Goal: Task Accomplishment & Management: Manage account settings

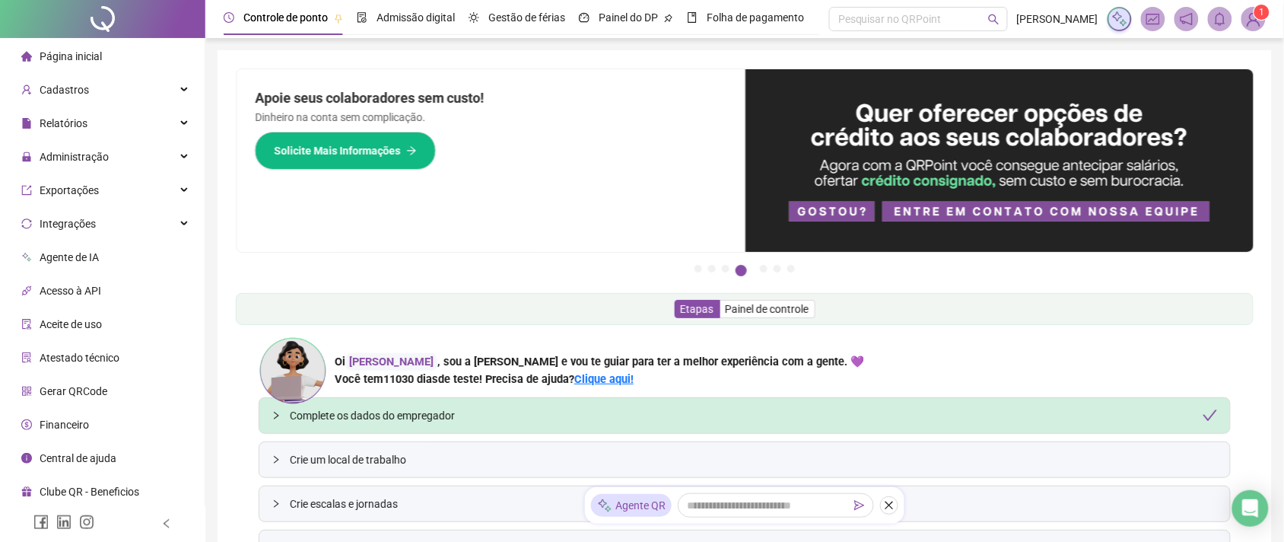
click at [1256, 23] on img at bounding box center [1253, 19] width 23 height 23
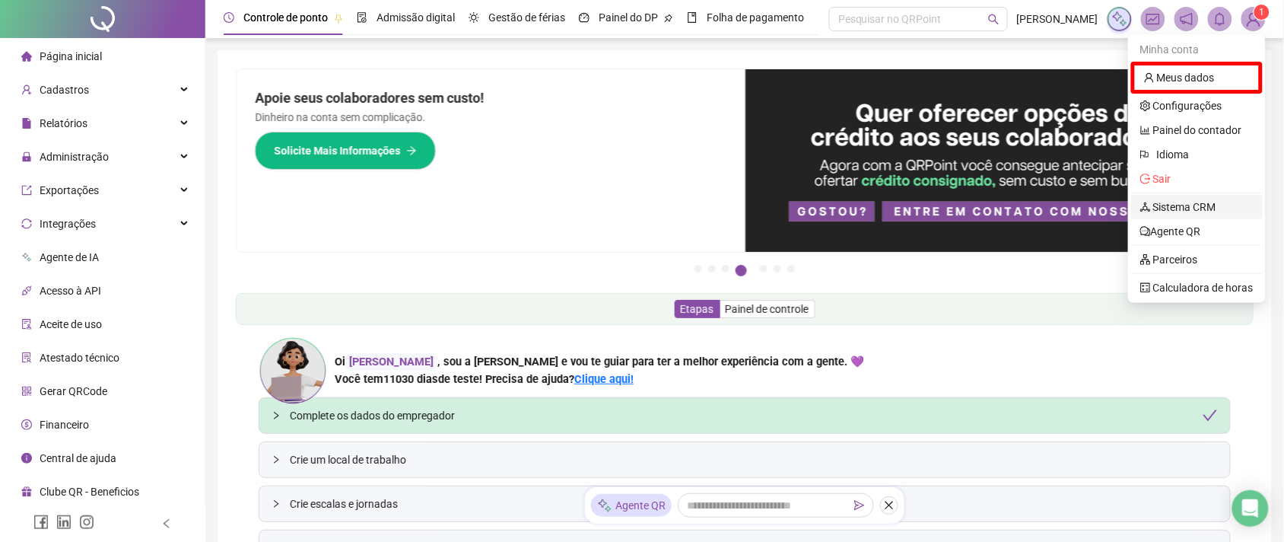
click at [1190, 201] on link "Sistema CRM" at bounding box center [1178, 207] width 76 height 12
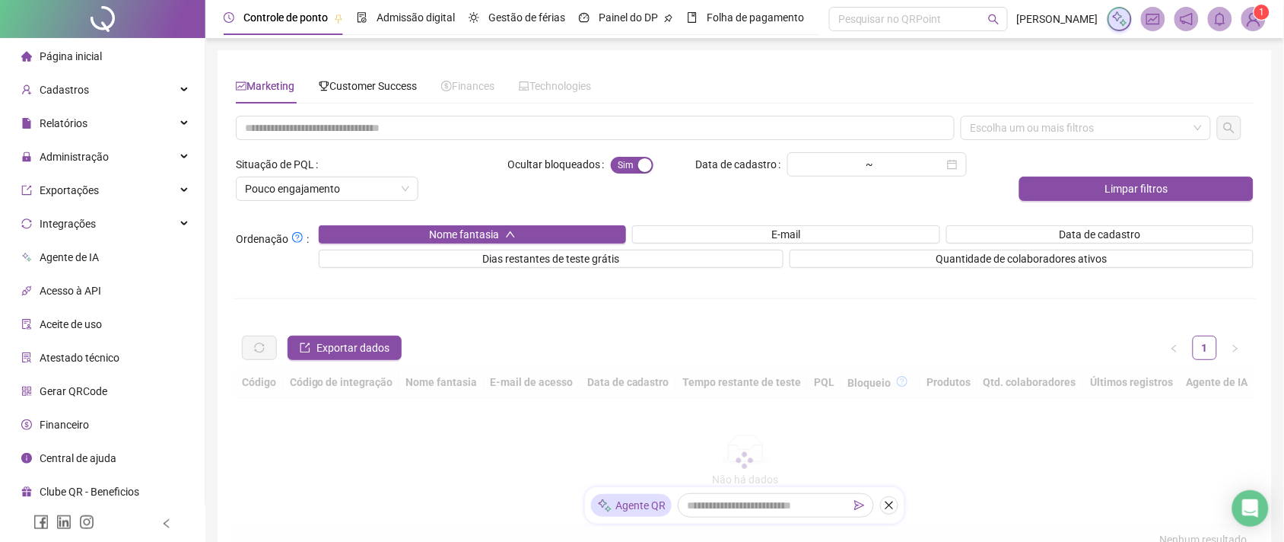
click at [1259, 21] on img at bounding box center [1253, 19] width 23 height 23
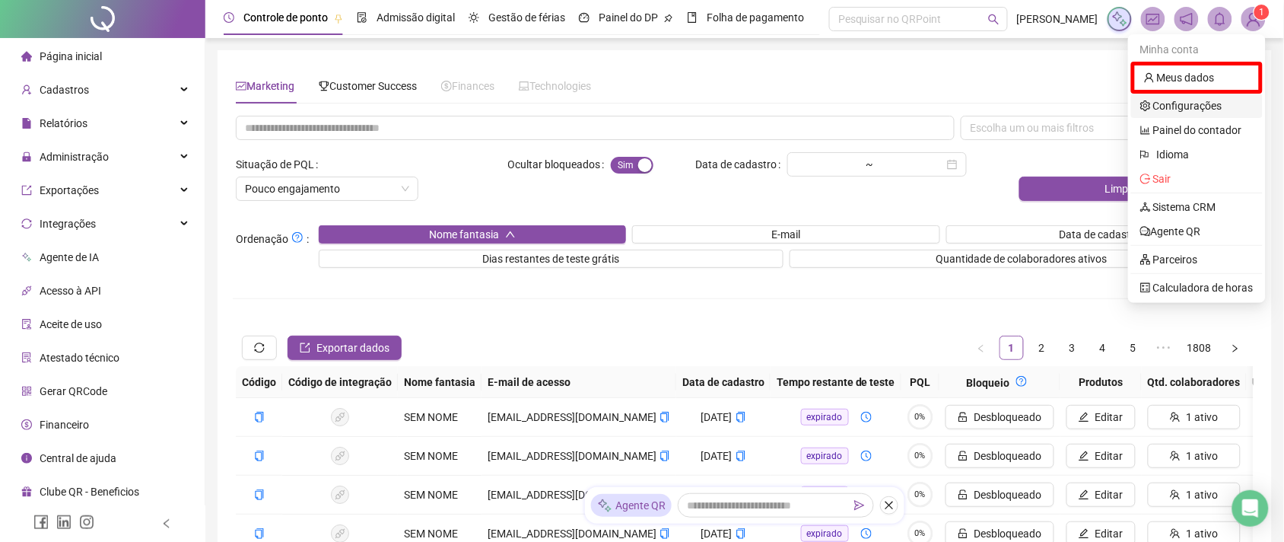
click at [1154, 105] on link "Configurações" at bounding box center [1181, 106] width 82 height 12
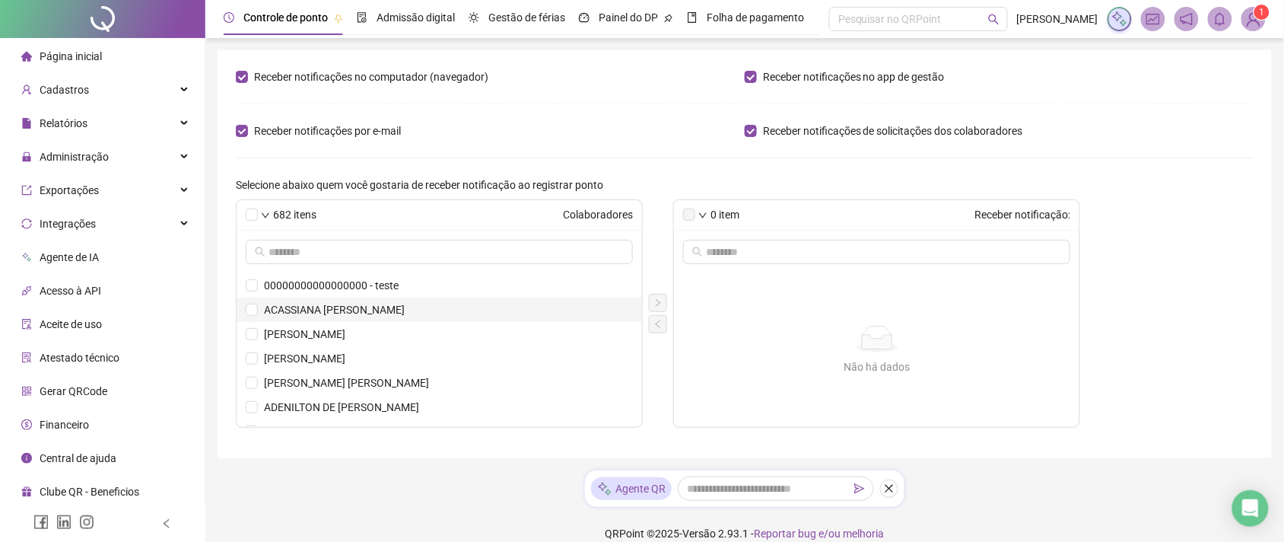
click at [268, 308] on span "ACASSIANA [PERSON_NAME]" at bounding box center [448, 309] width 369 height 17
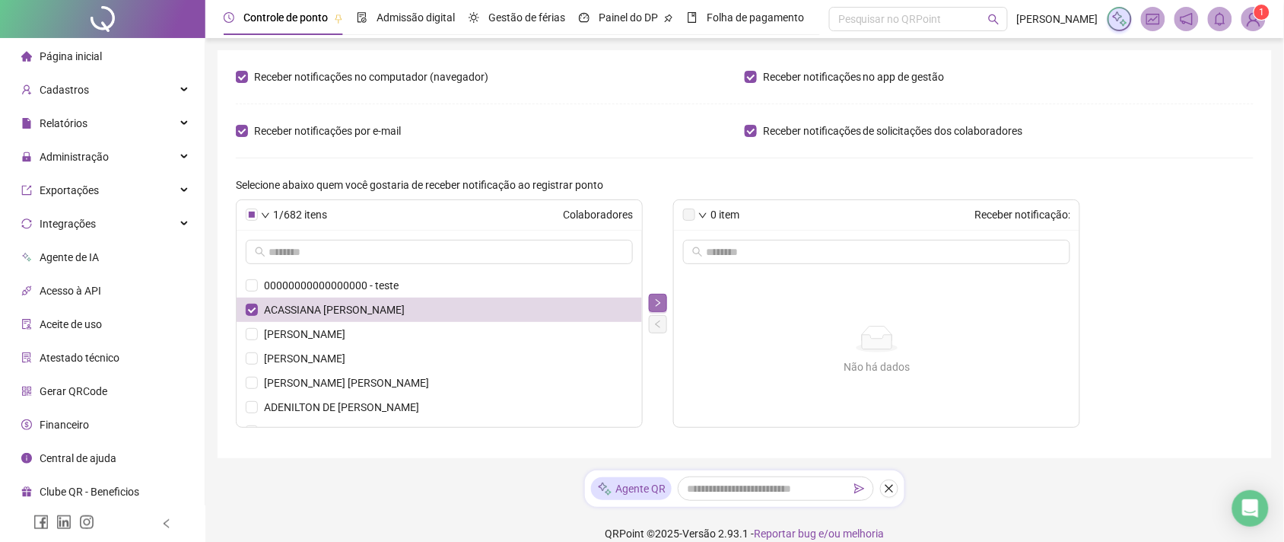
click at [659, 299] on icon "right" at bounding box center [657, 302] width 9 height 9
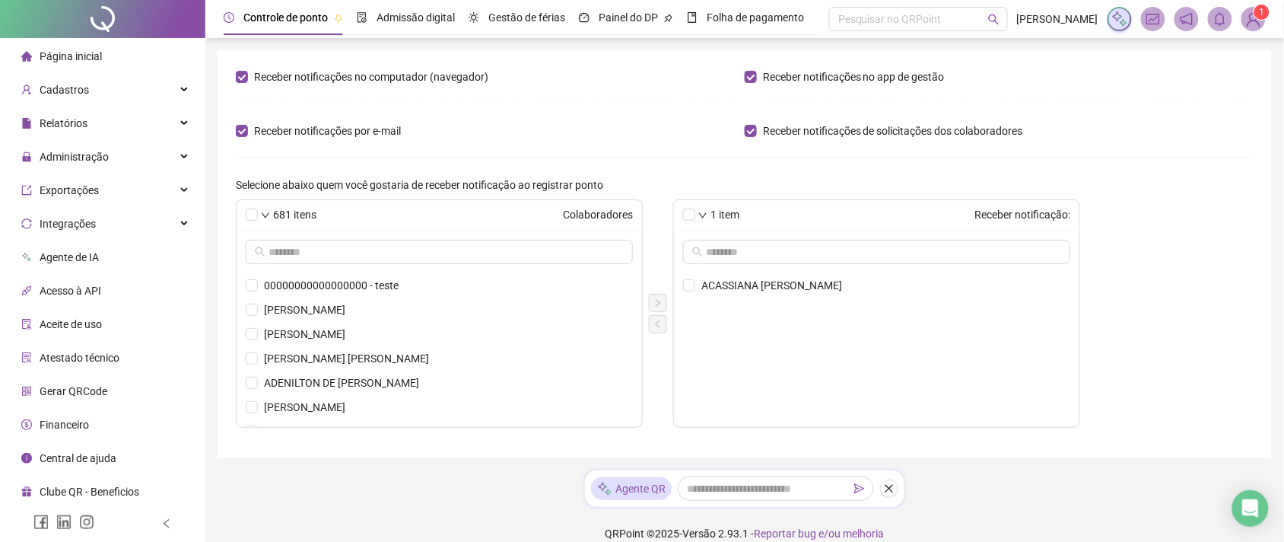
click at [30, 65] on div "Página inicial" at bounding box center [61, 56] width 81 height 30
